Goal: Information Seeking & Learning: Find specific page/section

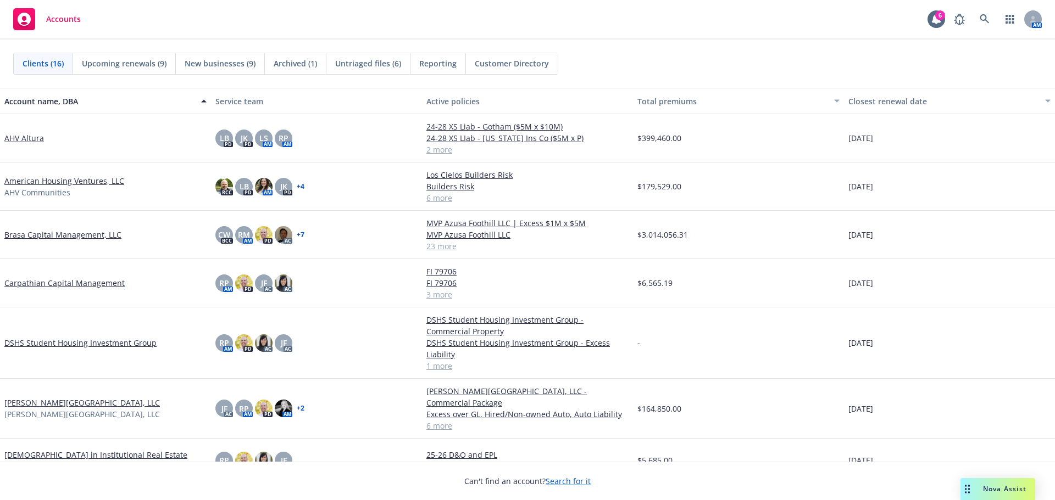
click at [1021, 487] on span "Nova Assist" at bounding box center [1004, 488] width 43 height 9
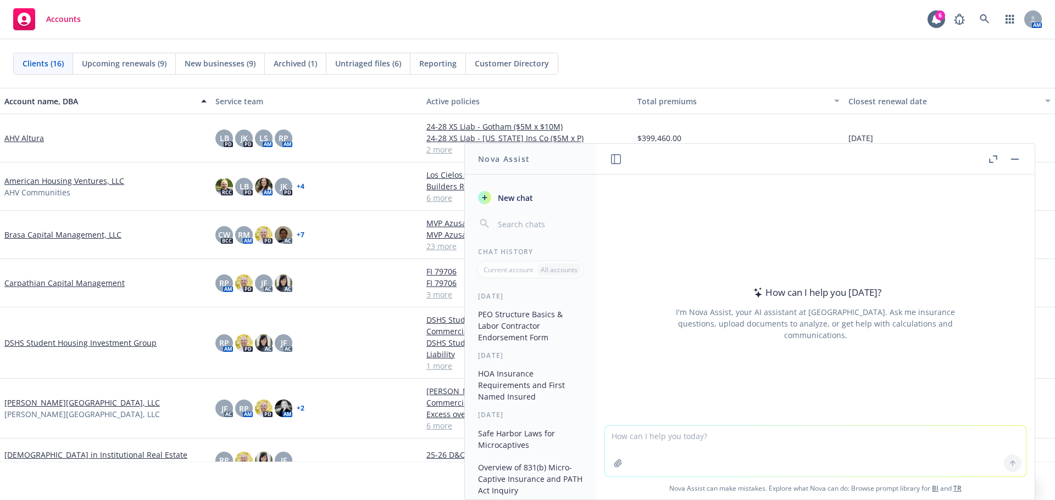
click at [756, 444] on textarea at bounding box center [815, 451] width 421 height 51
type textarea "alternate employer endorsement defiition"
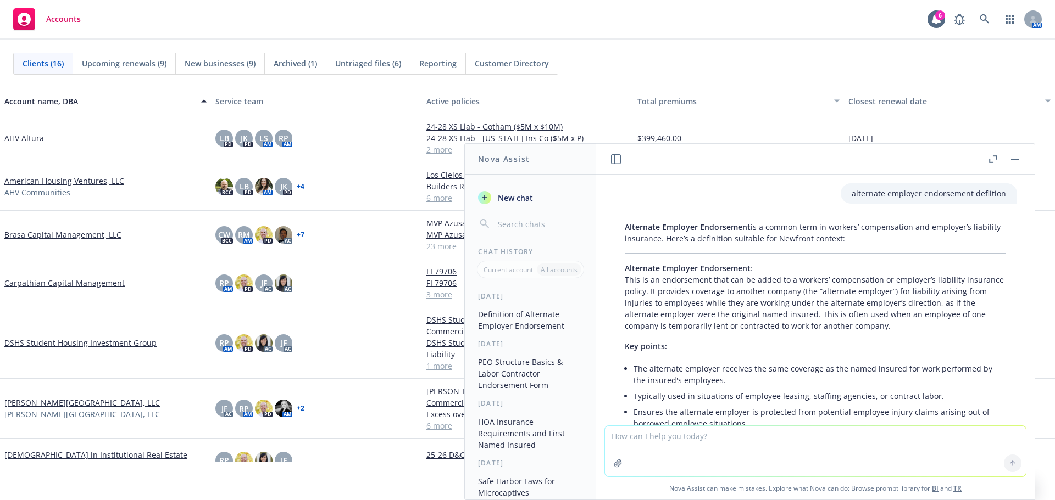
click at [810, 308] on p "Alternate Employer Endorsement : This is an endorsement that can be added to a …" at bounding box center [815, 297] width 381 height 69
click at [746, 308] on p "Alternate Employer Endorsement : This is an endorsement that can be added to a …" at bounding box center [815, 297] width 381 height 69
click at [759, 351] on p "Key points:" at bounding box center [815, 347] width 381 height 12
drag, startPoint x: 831, startPoint y: 314, endPoint x: 787, endPoint y: 315, distance: 44.5
click at [787, 315] on p "Alternate Employer Endorsement : This is an endorsement that can be added to a …" at bounding box center [815, 297] width 381 height 69
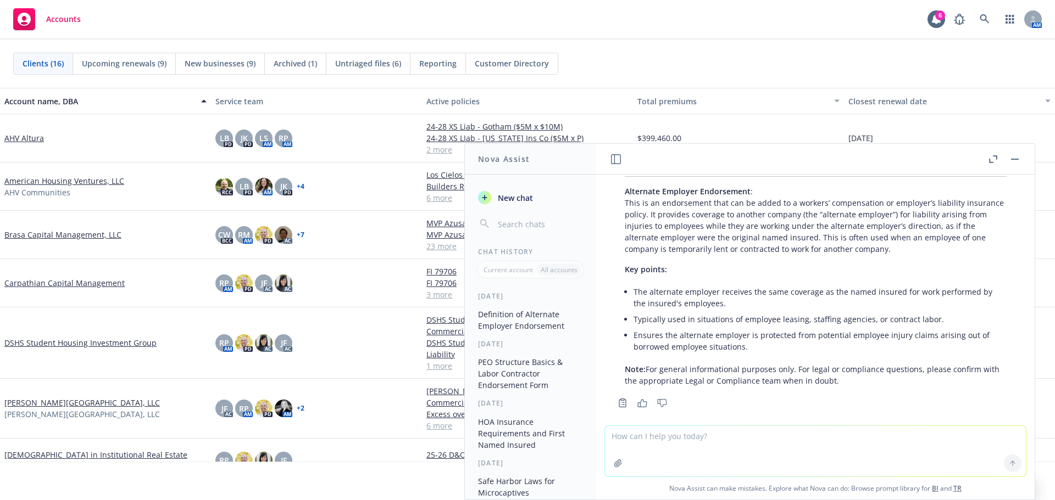
scroll to position [88, 0]
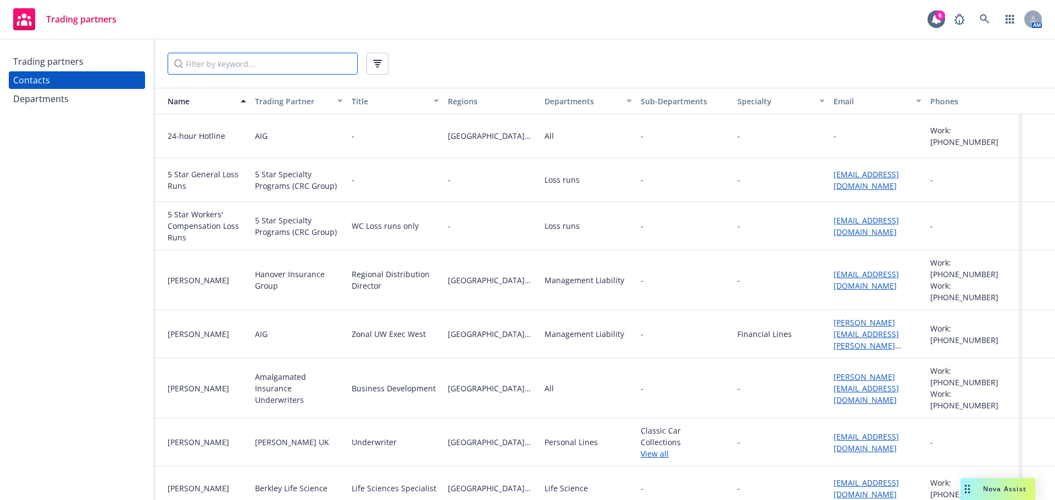
drag, startPoint x: 310, startPoint y: 63, endPoint x: 315, endPoint y: 65, distance: 5.7
click at [309, 65] on input "Filter by keyword..." at bounding box center [263, 64] width 190 height 22
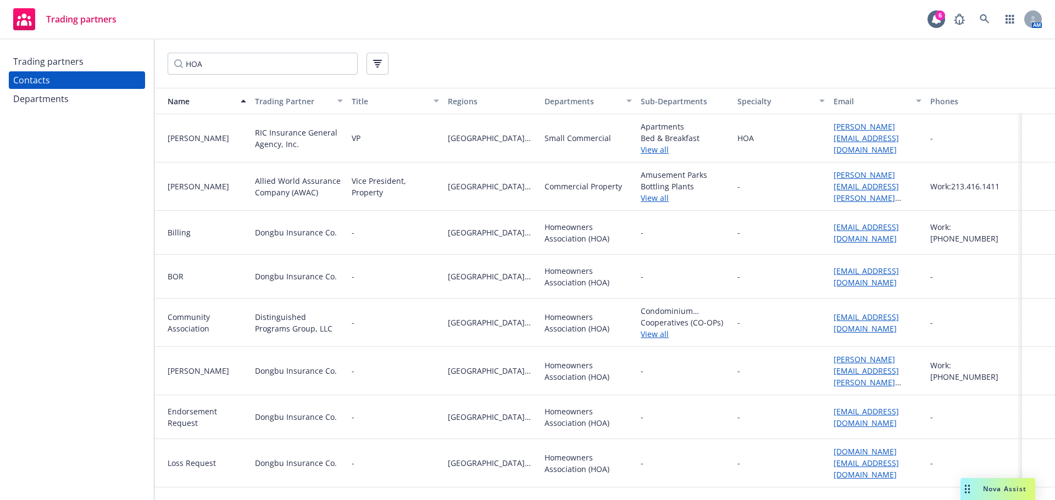
drag, startPoint x: 729, startPoint y: 34, endPoint x: 731, endPoint y: 42, distance: 8.4
click at [730, 34] on div "Trading partners 6 AM" at bounding box center [527, 20] width 1055 height 40
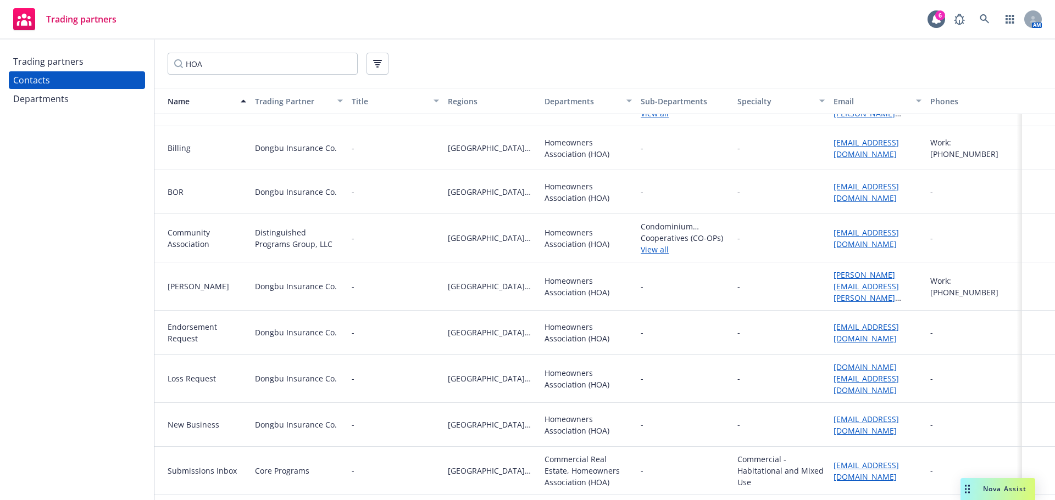
scroll to position [133, 0]
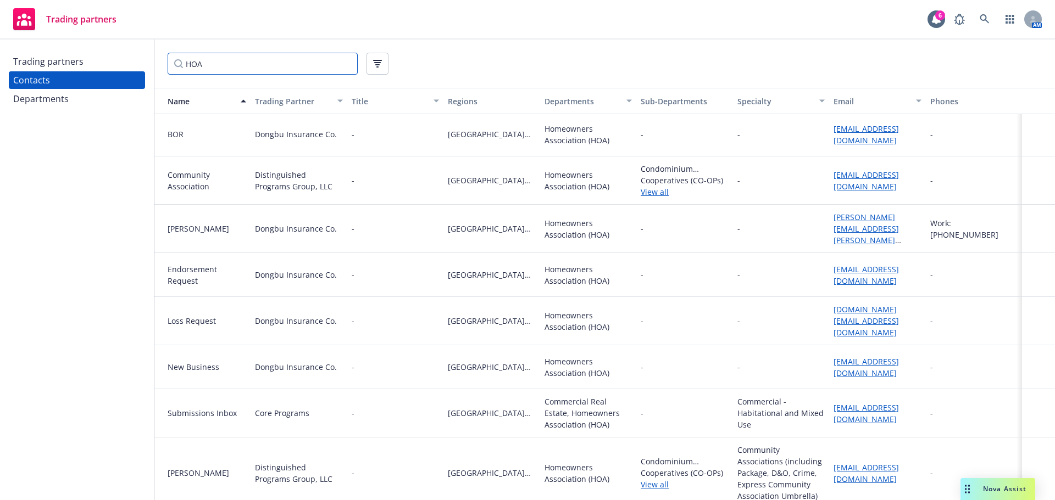
click at [243, 66] on input "HOA" at bounding box center [263, 64] width 190 height 22
click at [244, 68] on input "HOA" at bounding box center [263, 64] width 190 height 22
type input "H"
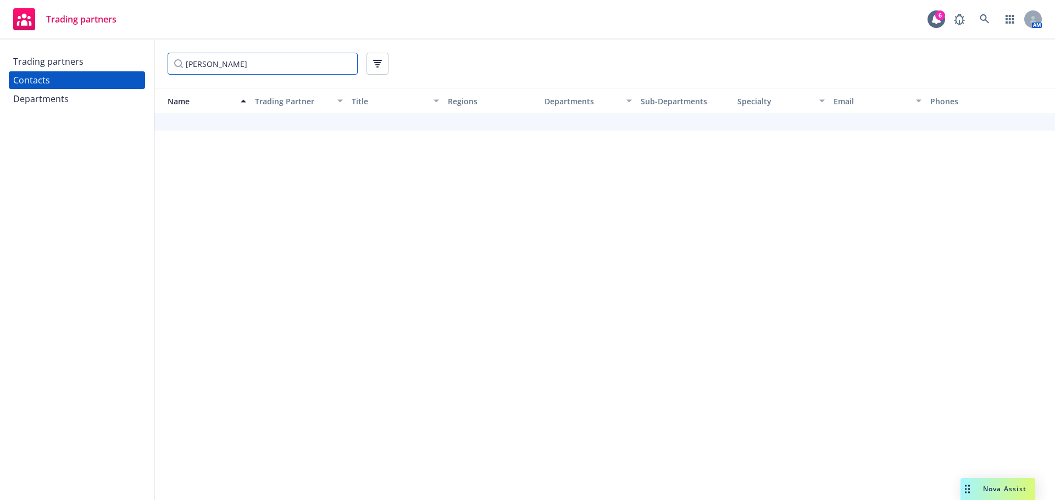
scroll to position [0, 0]
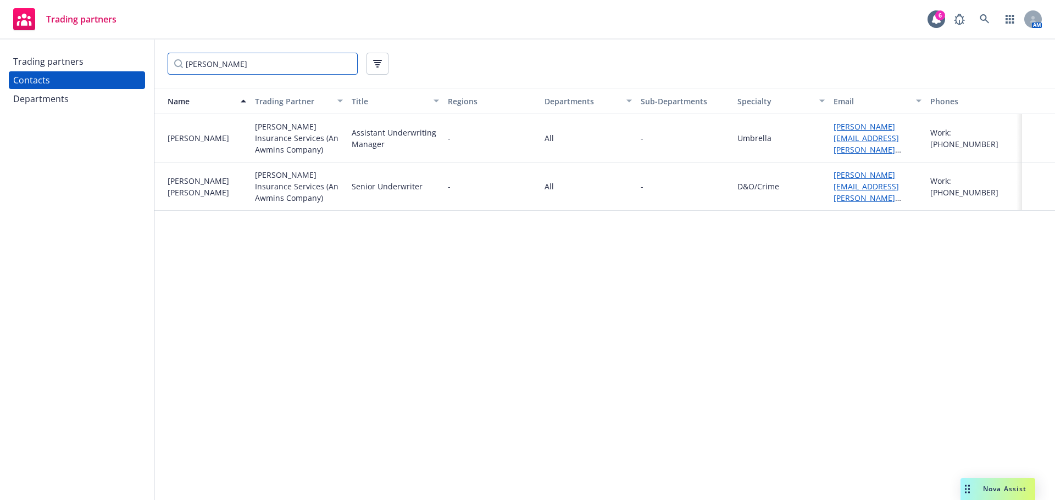
type input "Kevin Davis"
click at [439, 282] on div "Name Trading Partner Title Regions Departments Sub-Departments Specialty Email …" at bounding box center [604, 294] width 900 height 412
